Goal: Task Accomplishment & Management: Manage account settings

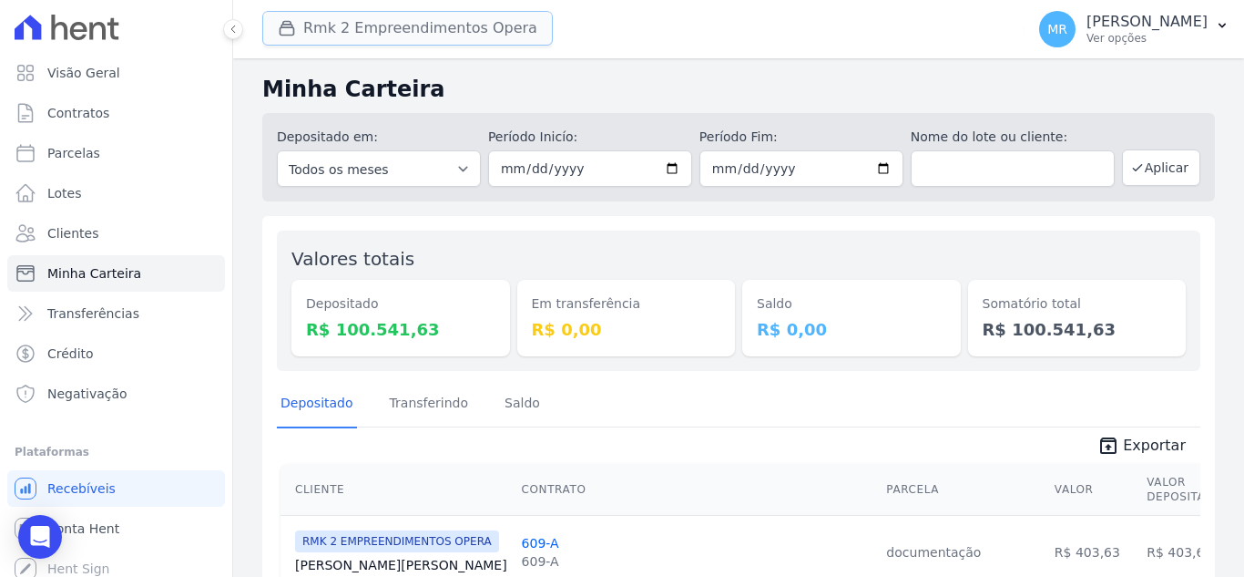
click at [326, 36] on button "Rmk 2 Empreendimentos Opera" at bounding box center [407, 28] width 291 height 35
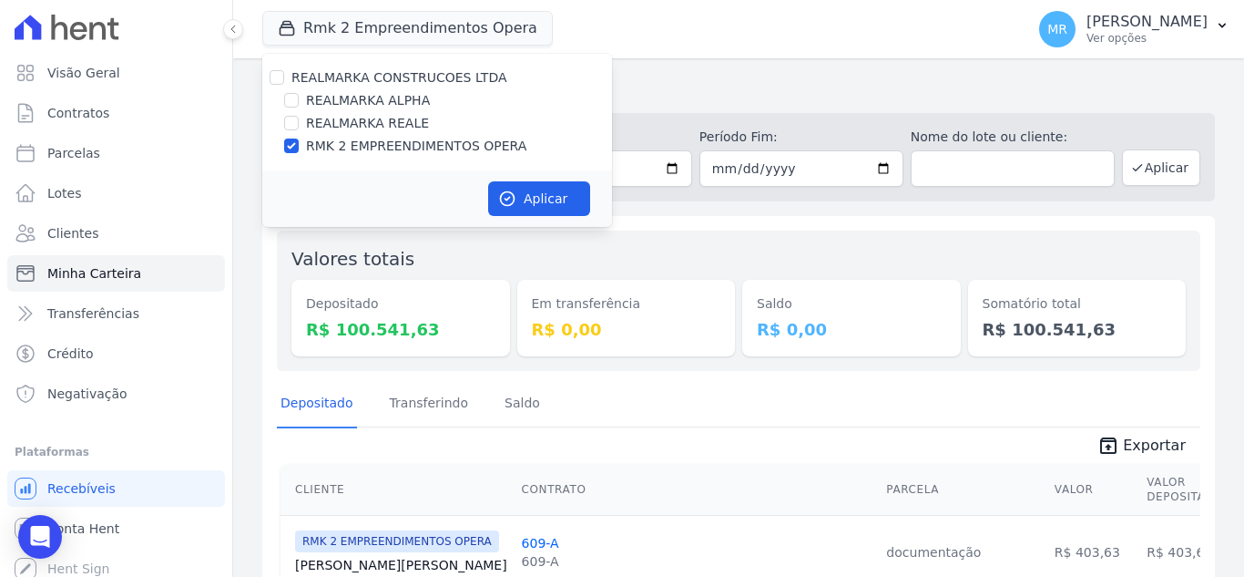
click at [333, 126] on label "REALMARKA REALE" at bounding box center [367, 123] width 123 height 19
click at [299, 126] on input "REALMARKA REALE" at bounding box center [291, 123] width 15 height 15
checkbox input "true"
click at [348, 148] on label "RMK 2 EMPREENDIMENTOS OPERA" at bounding box center [416, 146] width 220 height 19
click at [299, 148] on input "RMK 2 EMPREENDIMENTOS OPERA" at bounding box center [291, 145] width 15 height 15
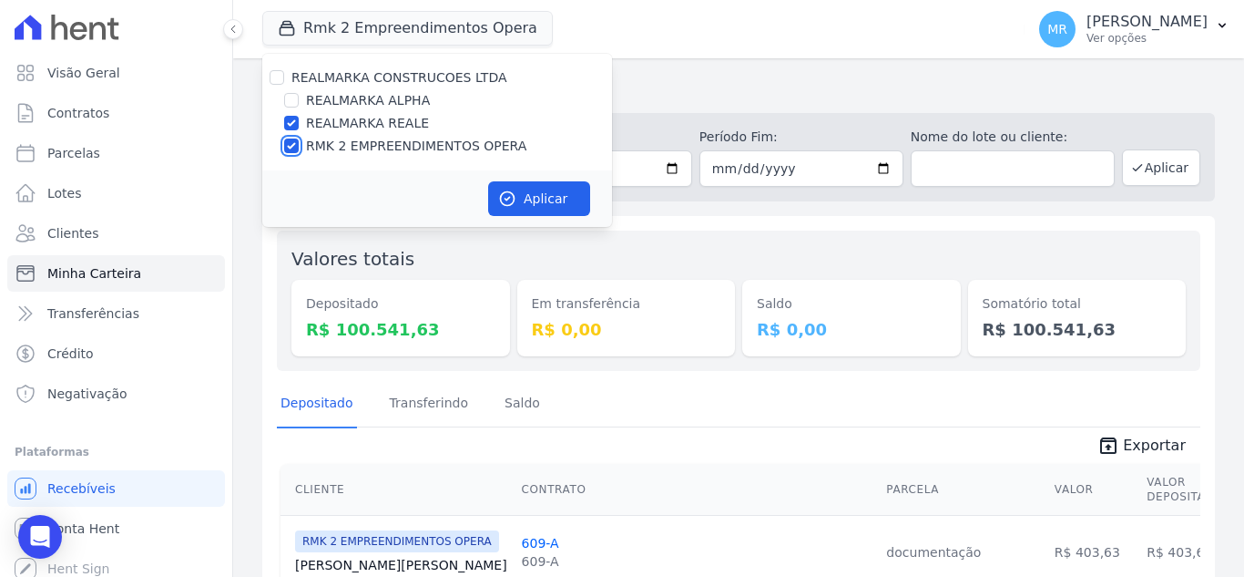
checkbox input "false"
click at [537, 200] on button "Aplicar" at bounding box center [539, 198] width 102 height 35
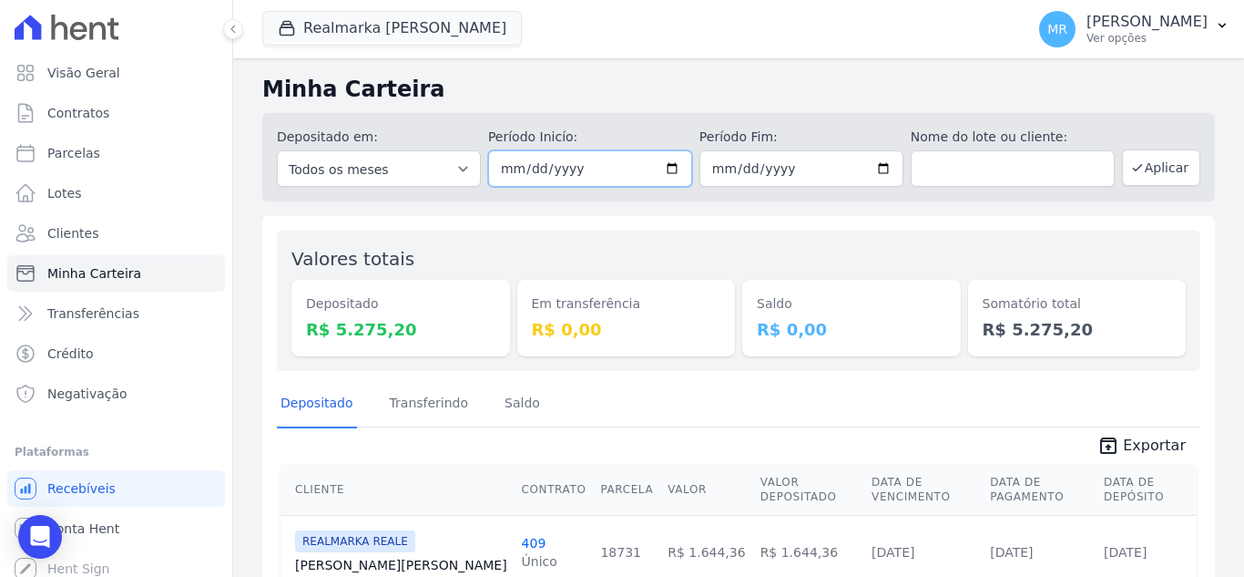
click at [659, 174] on input "[DATE]" at bounding box center [590, 168] width 204 height 36
click at [876, 166] on input "[DATE]" at bounding box center [802, 168] width 204 height 36
click at [644, 231] on div "Valores totais Depositado R$ 5.275,20 Em transferência R$ 0,00 Saldo R$ 0,00 So…" at bounding box center [739, 300] width 924 height 140
click at [666, 171] on input "[DATE]" at bounding box center [590, 168] width 204 height 36
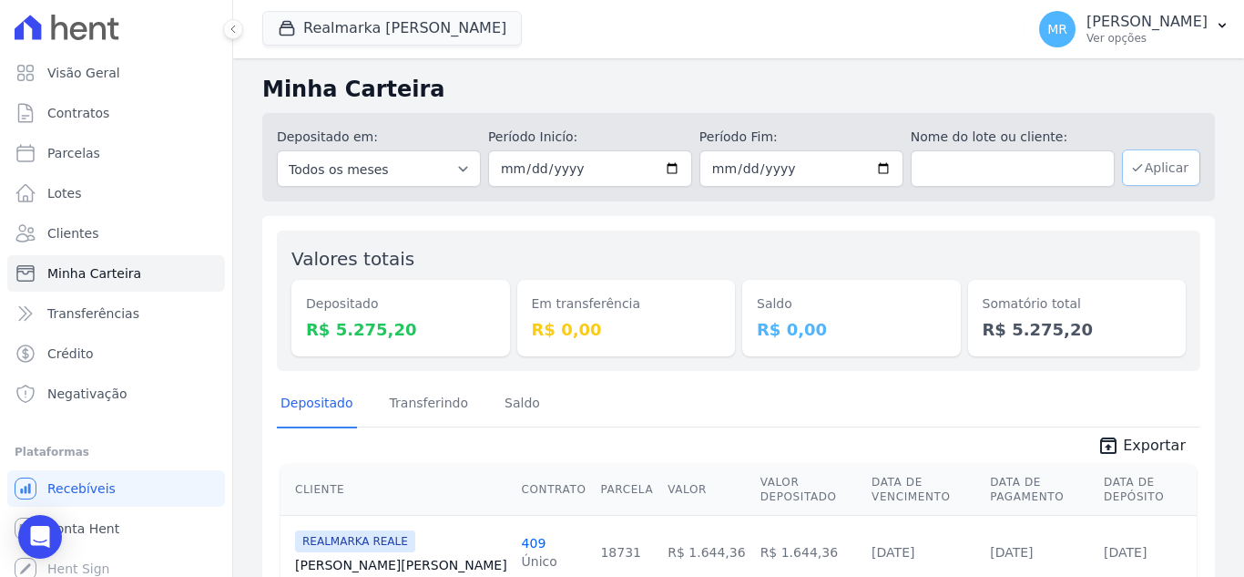
click at [1142, 159] on button "Aplicar" at bounding box center [1161, 167] width 78 height 36
click at [341, 33] on button "Realmarka [PERSON_NAME]" at bounding box center [392, 28] width 260 height 35
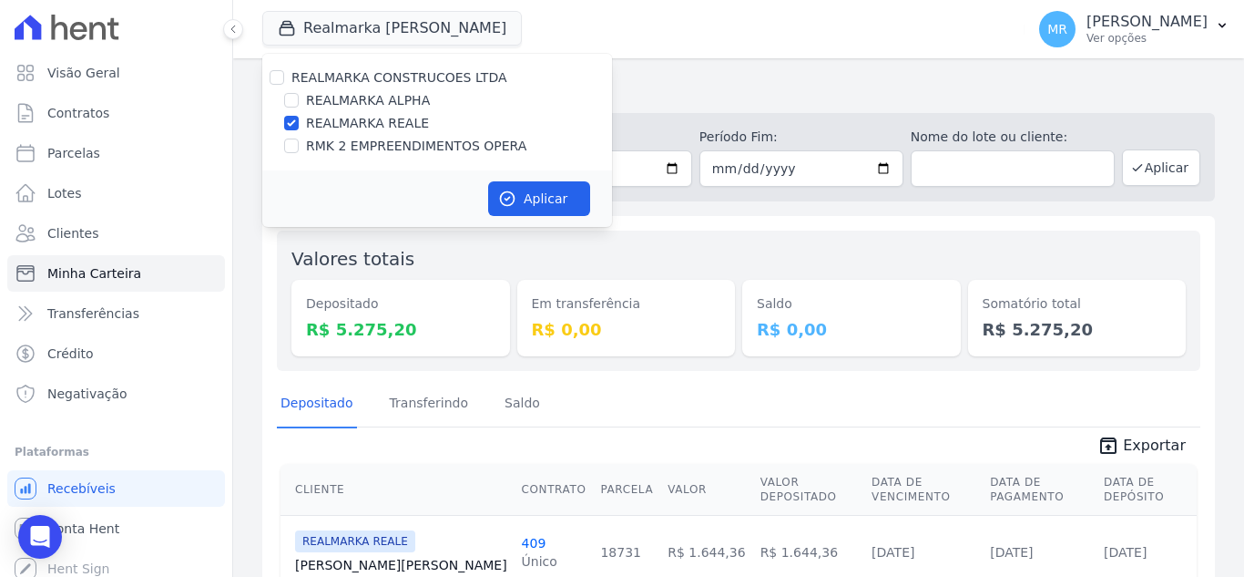
click at [379, 98] on label "REALMARKA ALPHA" at bounding box center [368, 100] width 124 height 19
click at [299, 98] on input "REALMARKA ALPHA" at bounding box center [291, 100] width 15 height 15
checkbox input "true"
click at [366, 125] on label "REALMARKA REALE" at bounding box center [367, 123] width 123 height 19
click at [299, 125] on input "REALMARKA REALE" at bounding box center [291, 123] width 15 height 15
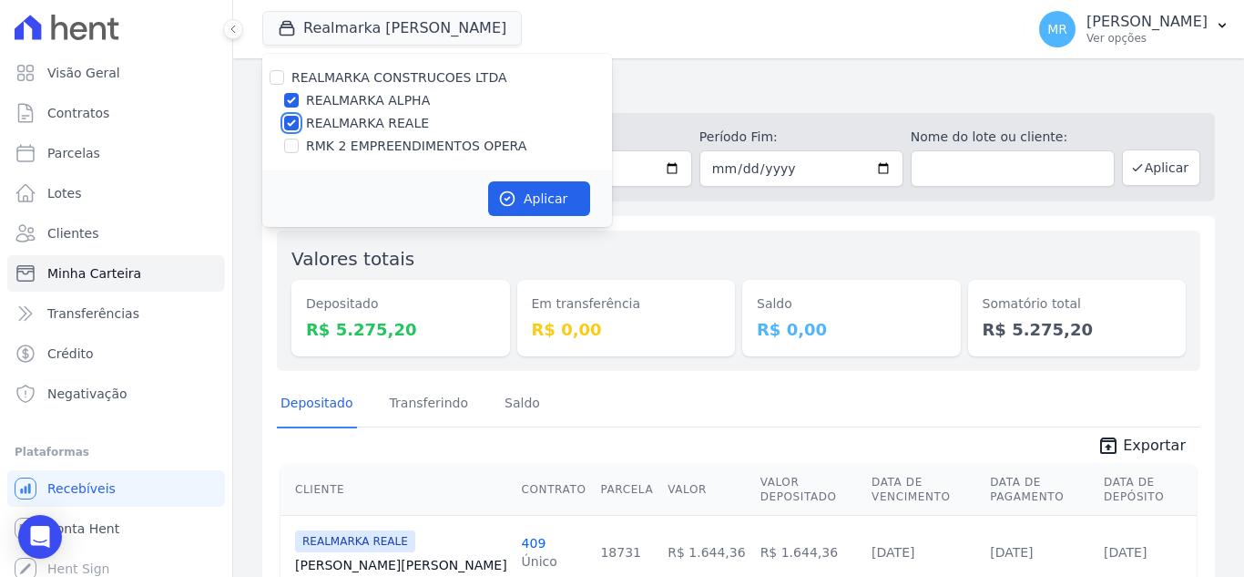
checkbox input "false"
click at [519, 208] on button "Aplicar" at bounding box center [539, 198] width 102 height 35
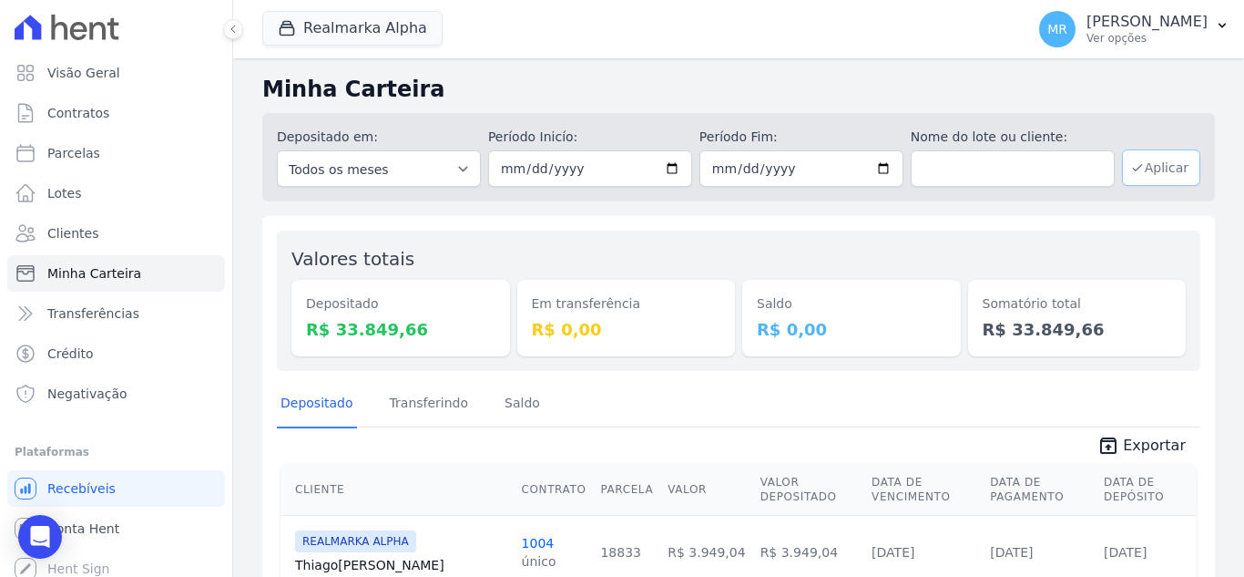
click at [1140, 159] on button "Aplicar" at bounding box center [1161, 167] width 78 height 36
click at [712, 242] on div "Valores totais Depositado R$ 33.849,66 Em transferência R$ 0,00 Saldo R$ 0,00 S…" at bounding box center [739, 300] width 924 height 140
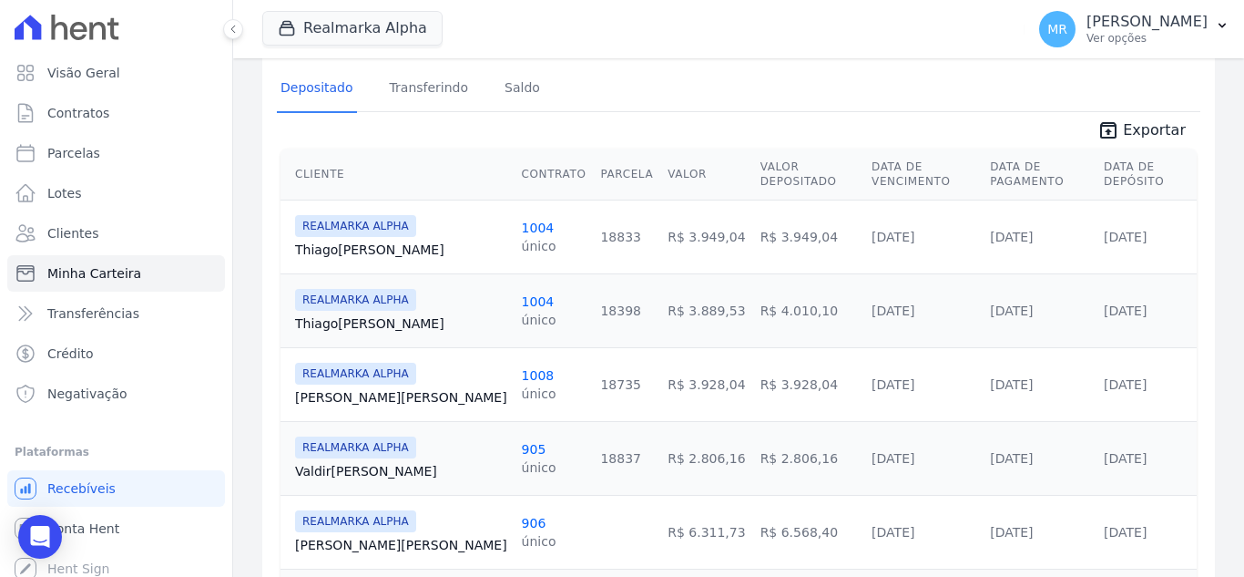
scroll to position [364, 0]
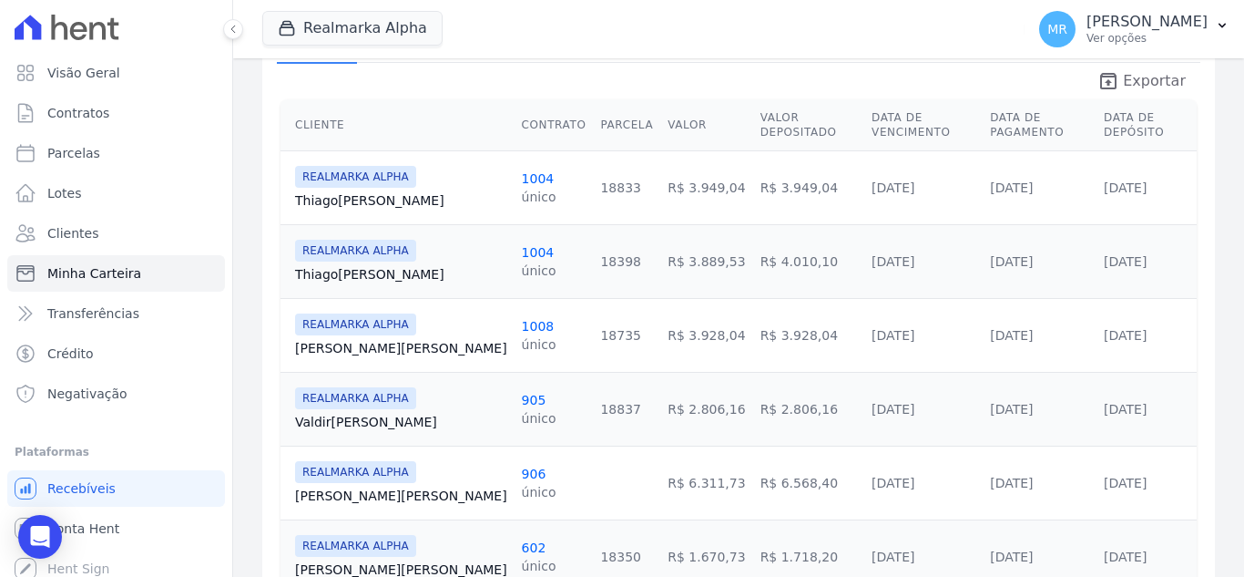
click at [1146, 82] on span "Exportar" at bounding box center [1154, 81] width 63 height 22
click at [407, 20] on button "Realmarka Alpha" at bounding box center [352, 28] width 180 height 35
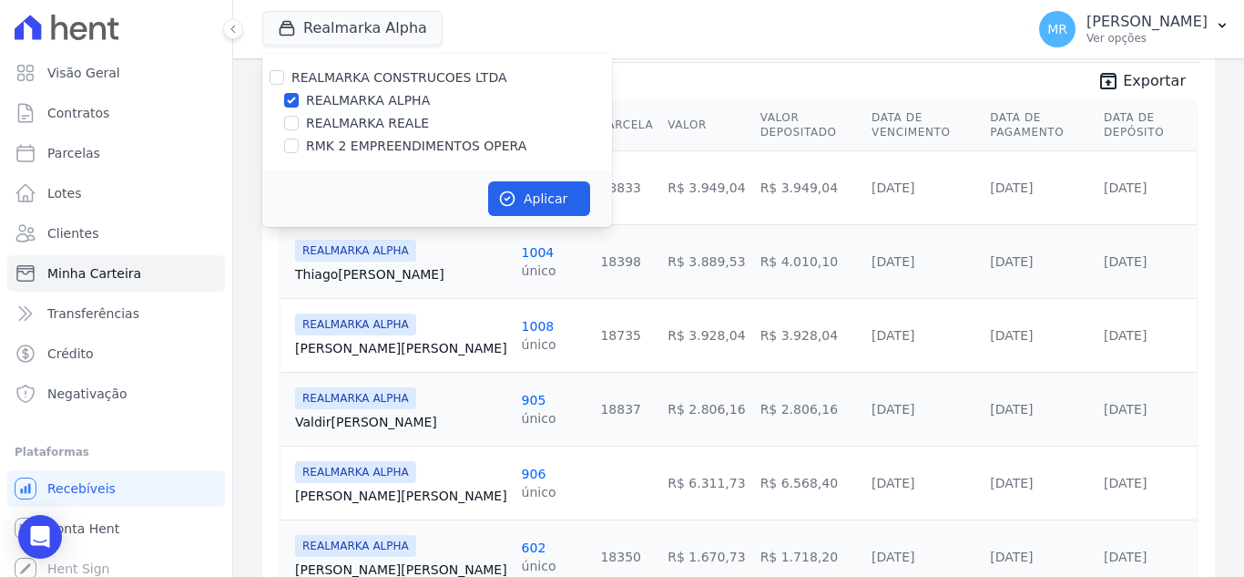
click at [358, 122] on label "REALMARKA REALE" at bounding box center [367, 123] width 123 height 19
click at [299, 122] on input "REALMARKA REALE" at bounding box center [291, 123] width 15 height 15
checkbox input "true"
click at [353, 106] on label "REALMARKA ALPHA" at bounding box center [368, 100] width 124 height 19
click at [299, 106] on input "REALMARKA ALPHA" at bounding box center [291, 100] width 15 height 15
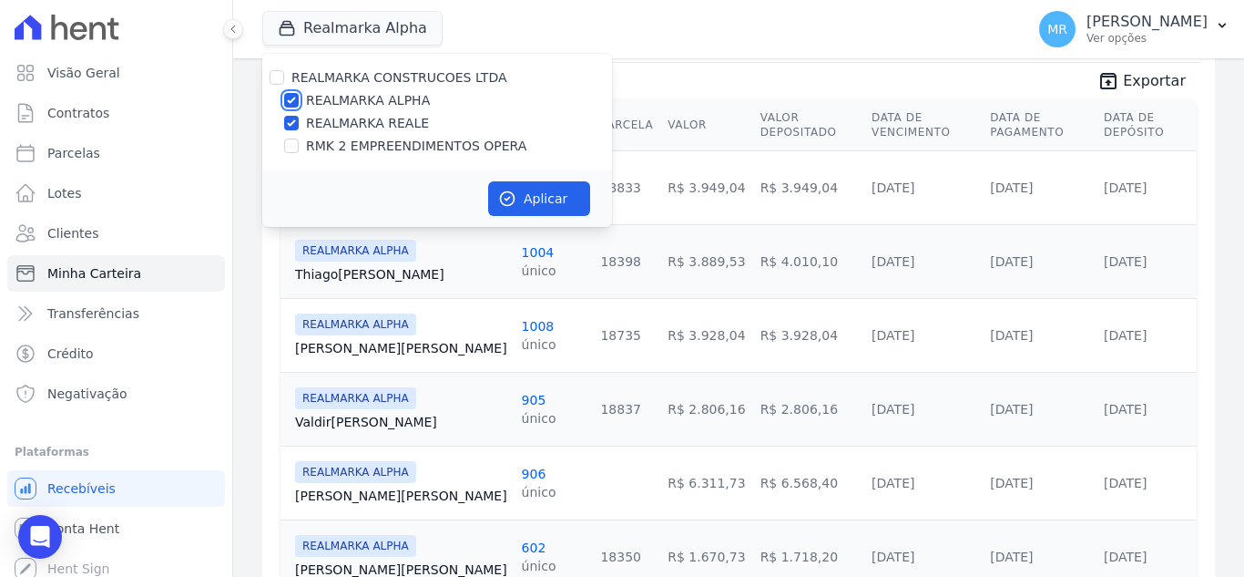
checkbox input "false"
click at [518, 194] on button "Aplicar" at bounding box center [539, 198] width 102 height 35
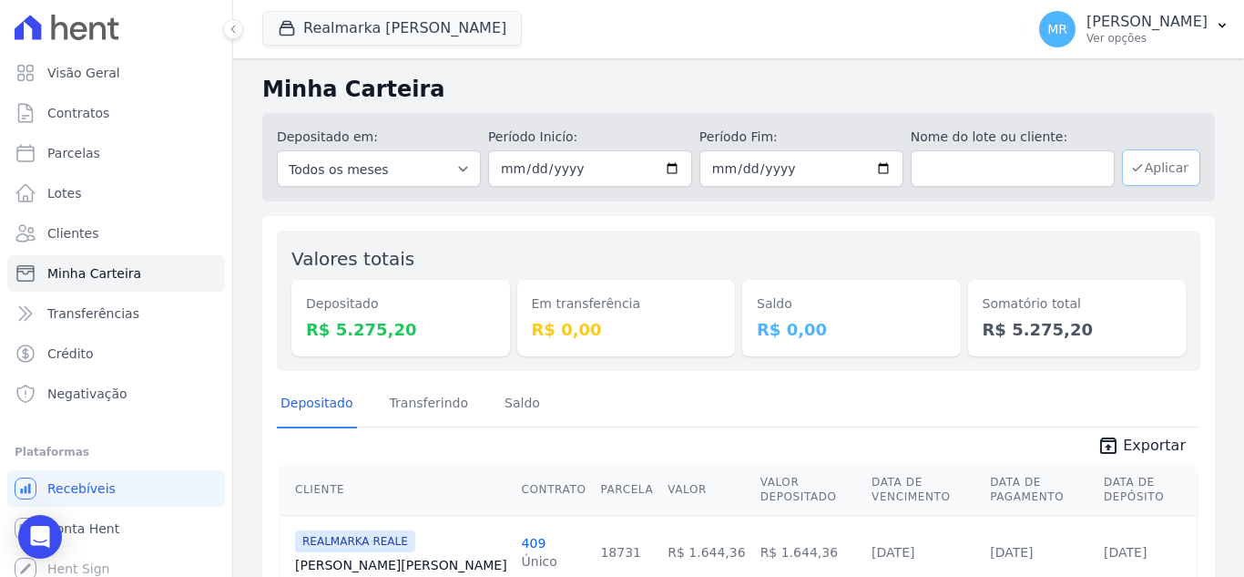
click at [1131, 176] on button "Aplicar" at bounding box center [1161, 167] width 78 height 36
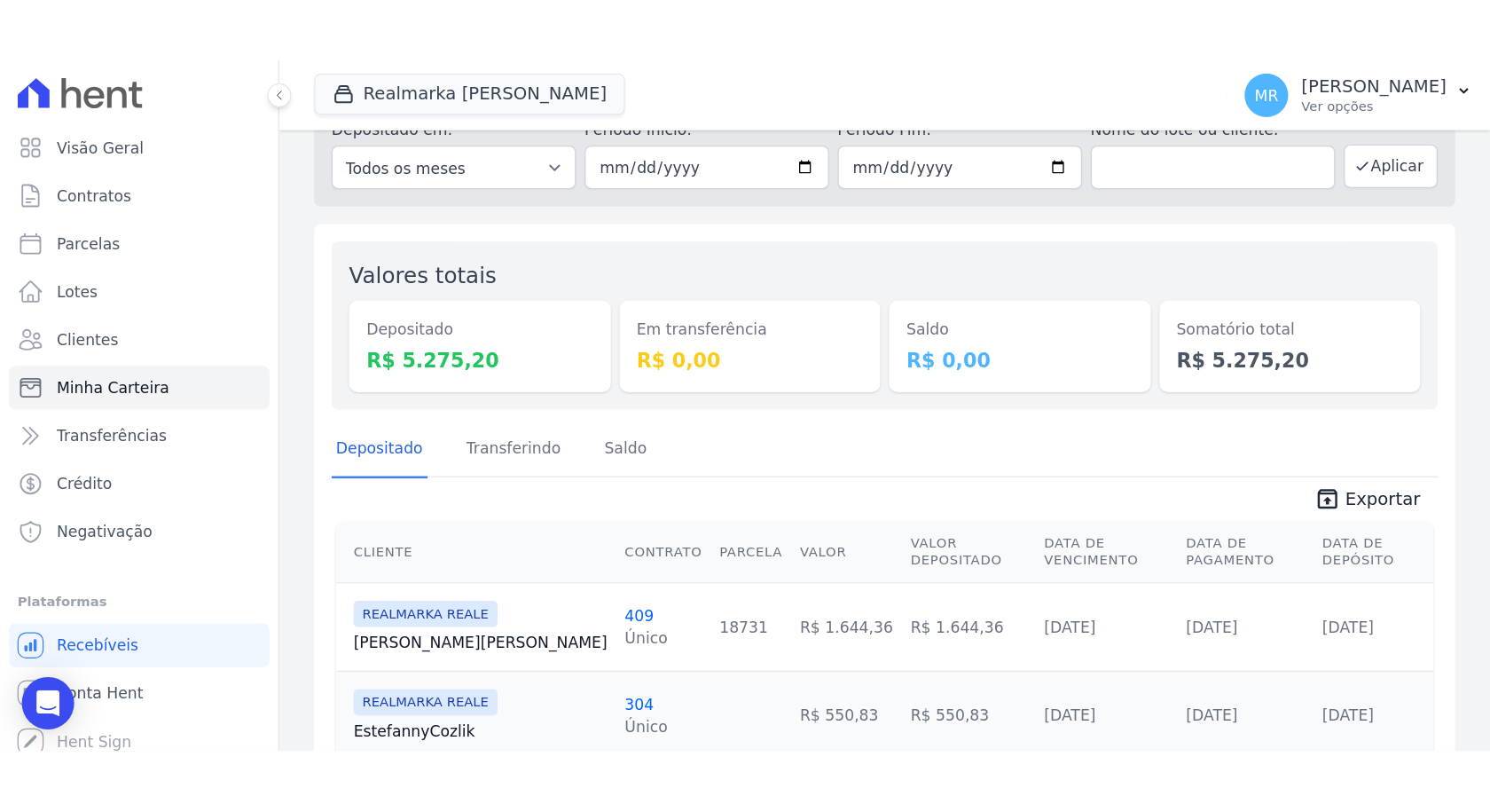
scroll to position [177, 0]
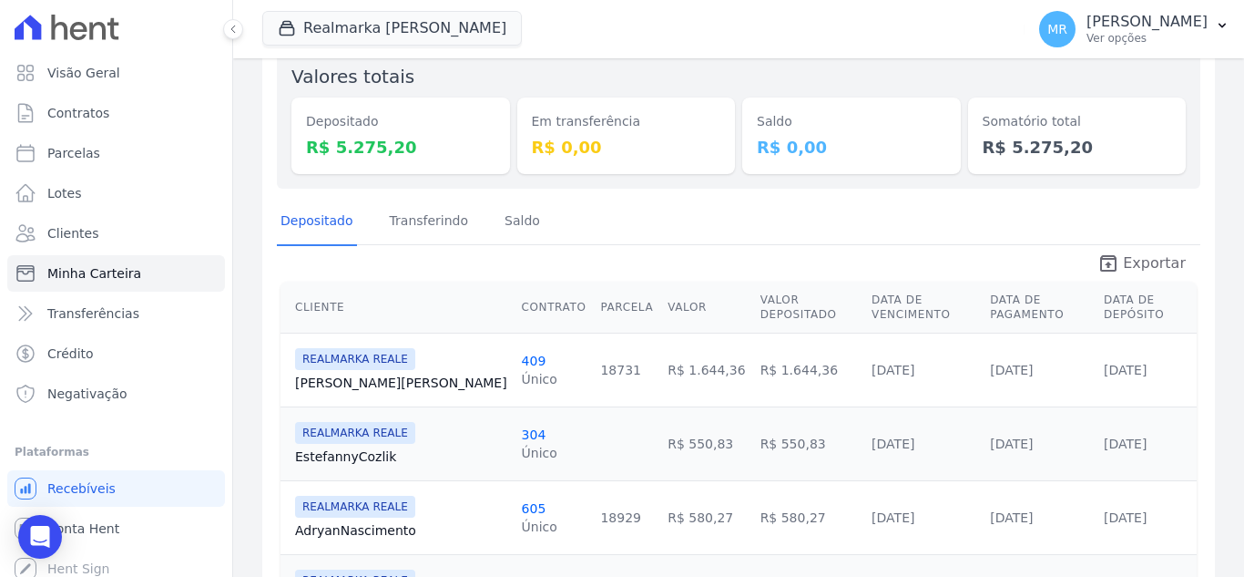
click at [1123, 271] on span "Exportar" at bounding box center [1154, 263] width 63 height 22
